Goal: Use online tool/utility: Utilize a website feature to perform a specific function

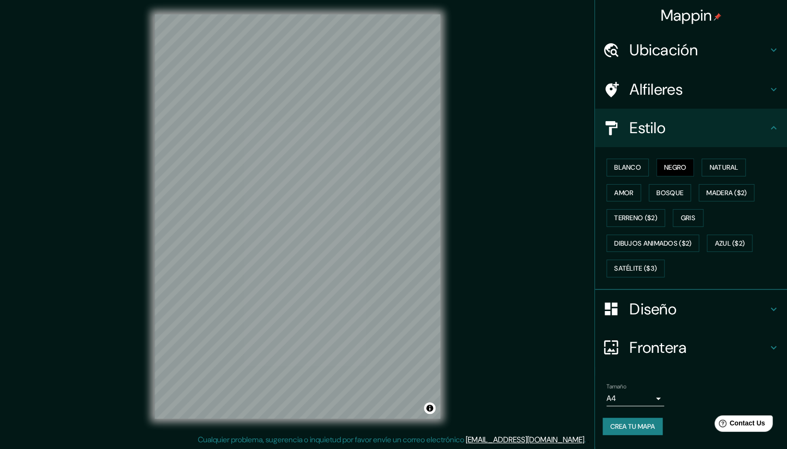
click at [642, 307] on h4 "Diseño" at bounding box center [699, 308] width 138 height 19
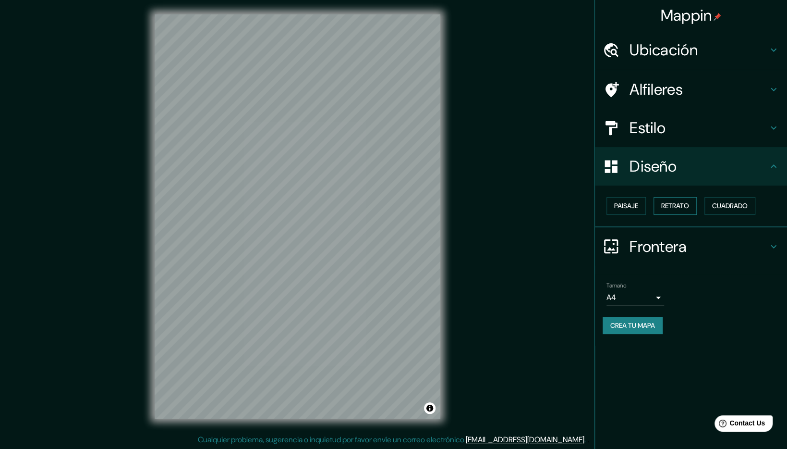
click at [685, 209] on button "Retrato" at bounding box center [675, 206] width 43 height 18
click at [724, 206] on button "Cuadrado" at bounding box center [730, 206] width 51 height 18
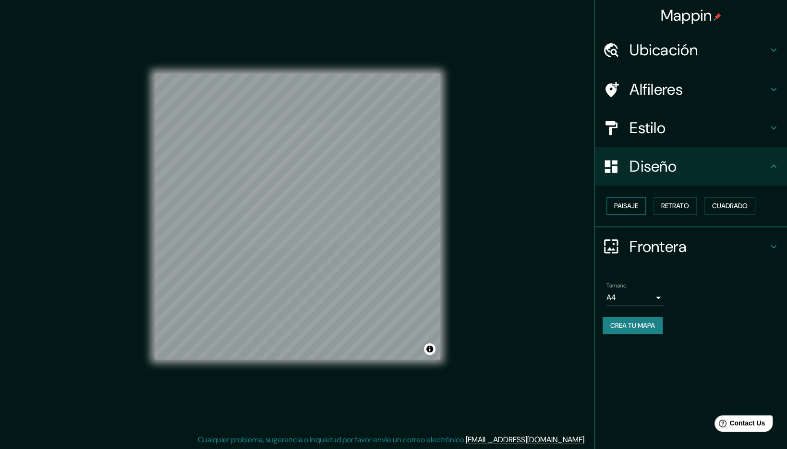
click at [632, 208] on button "Paisaje" at bounding box center [626, 206] width 39 height 18
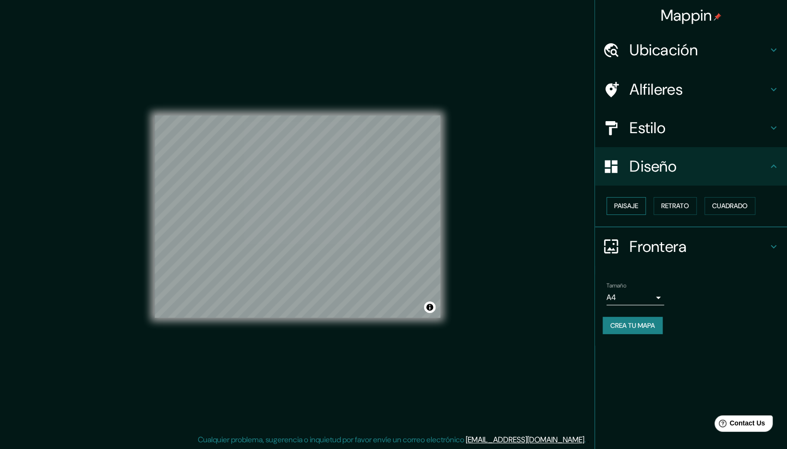
click at [620, 206] on button "Paisaje" at bounding box center [626, 206] width 39 height 18
click at [686, 205] on button "Retrato" at bounding box center [675, 206] width 43 height 18
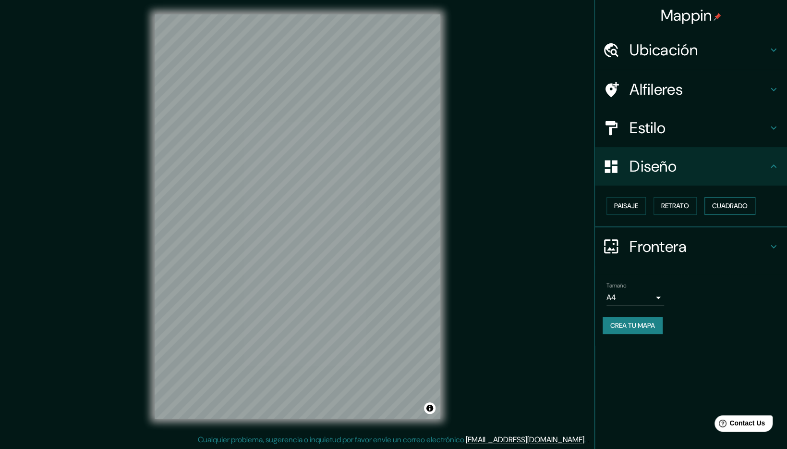
click at [732, 205] on button "Cuadrado" at bounding box center [730, 206] width 51 height 18
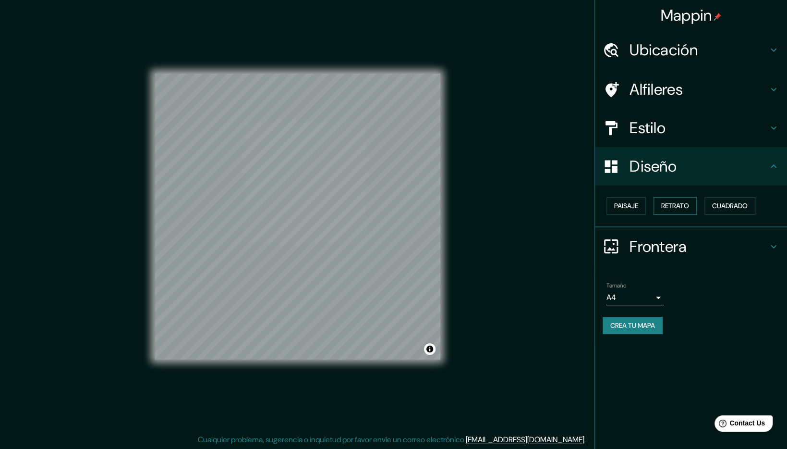
click at [694, 208] on button "Retrato" at bounding box center [675, 206] width 43 height 18
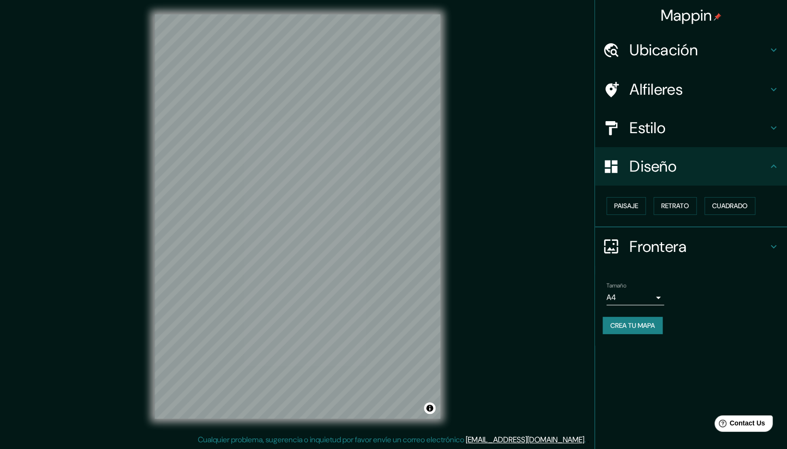
click at [677, 248] on h4 "Frontera" at bounding box center [699, 246] width 138 height 19
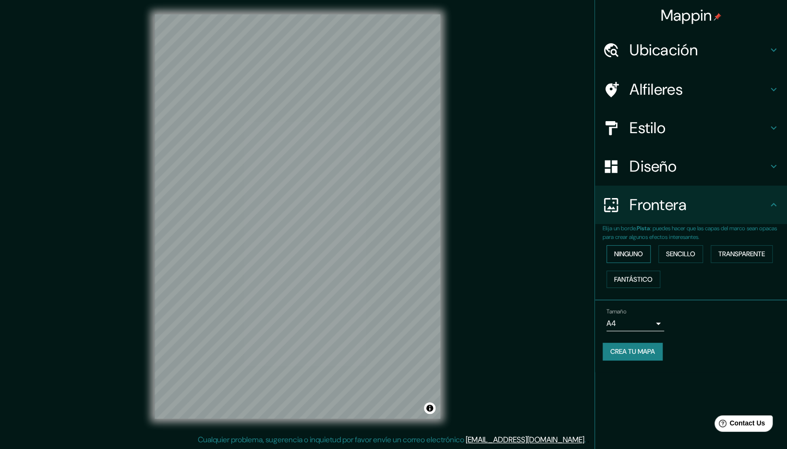
click at [636, 259] on button "Ninguno" at bounding box center [629, 254] width 44 height 18
click at [645, 273] on button "Fantástico" at bounding box center [634, 279] width 54 height 18
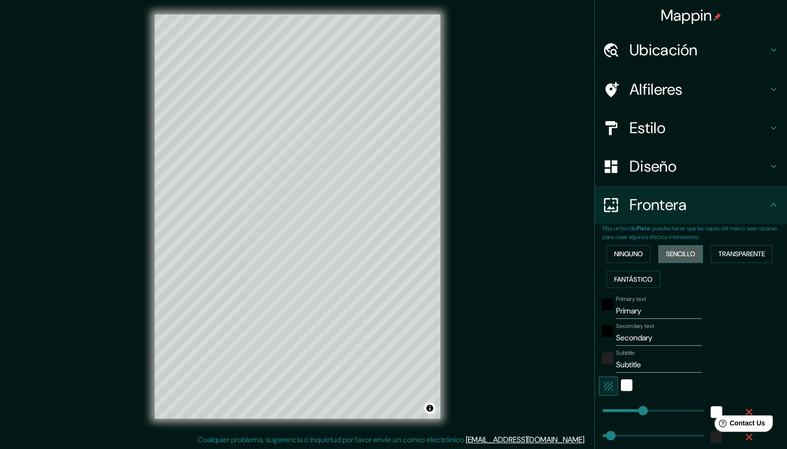
click at [683, 254] on button "Sencillo" at bounding box center [681, 254] width 45 height 18
click at [744, 253] on button "Transparente" at bounding box center [742, 254] width 62 height 18
click at [627, 254] on button "Ninguno" at bounding box center [629, 254] width 44 height 18
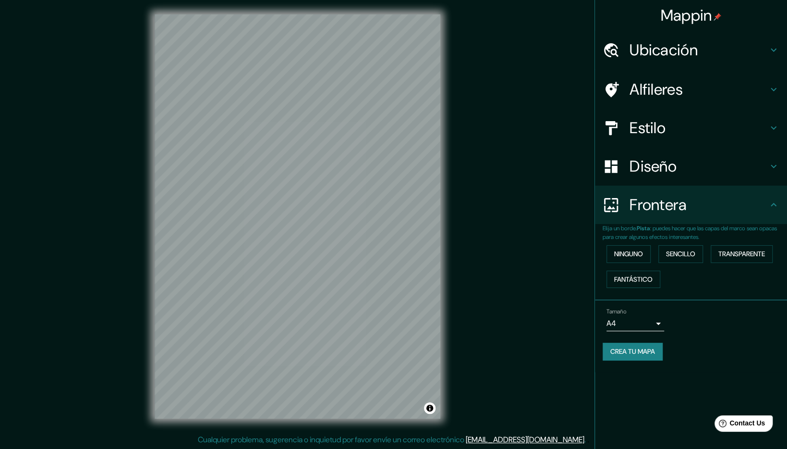
click at [732, 48] on h4 "Ubicación" at bounding box center [699, 49] width 138 height 19
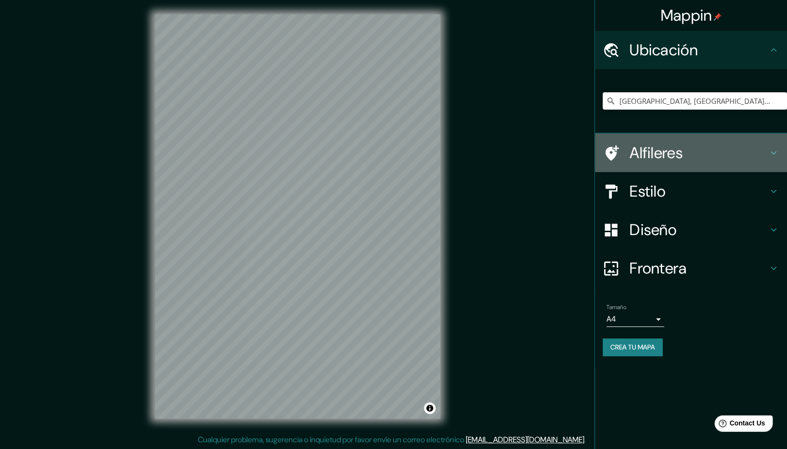
click at [639, 147] on h4 "Alfileres" at bounding box center [699, 152] width 138 height 19
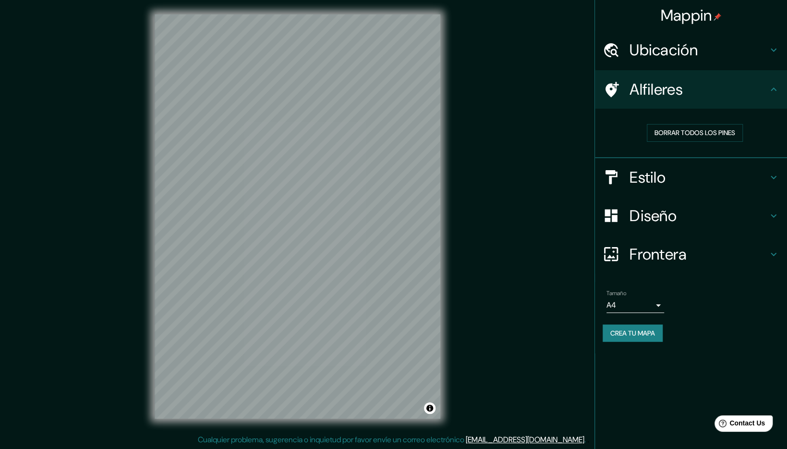
click at [581, 162] on div "Mappin Ubicación [GEOGRAPHIC_DATA], [GEOGRAPHIC_DATA], [GEOGRAPHIC_DATA] Alfile…" at bounding box center [393, 224] width 787 height 450
